Goal: Transaction & Acquisition: Purchase product/service

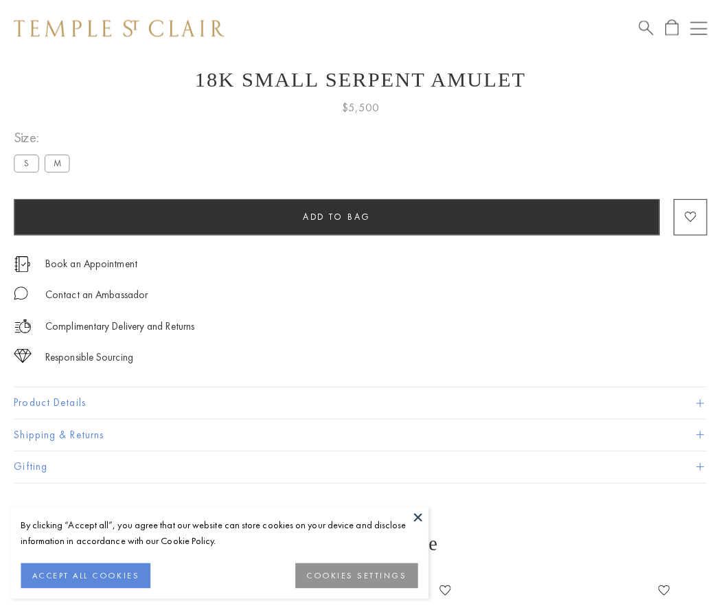
scroll to position [55, 0]
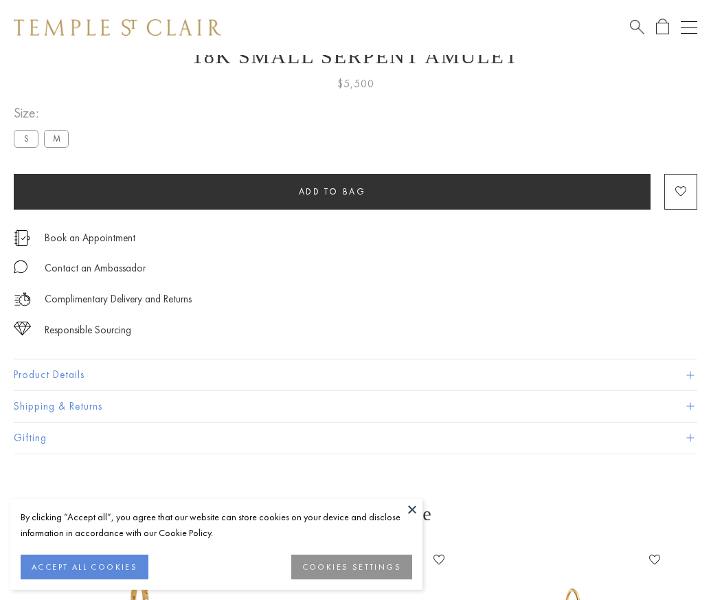
click at [332, 191] on span "Add to bag" at bounding box center [332, 192] width 67 height 12
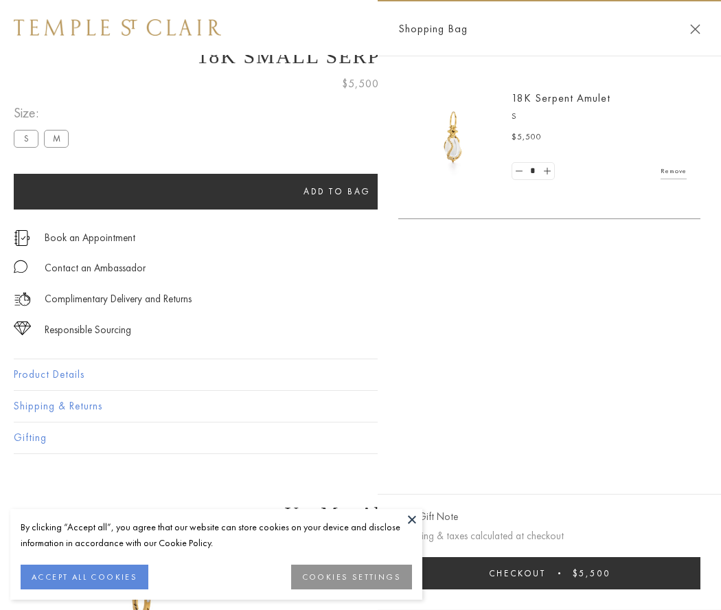
click at [550, 573] on button "Checkout $5,500" at bounding box center [550, 573] width 302 height 32
